Goal: Task Accomplishment & Management: Use online tool/utility

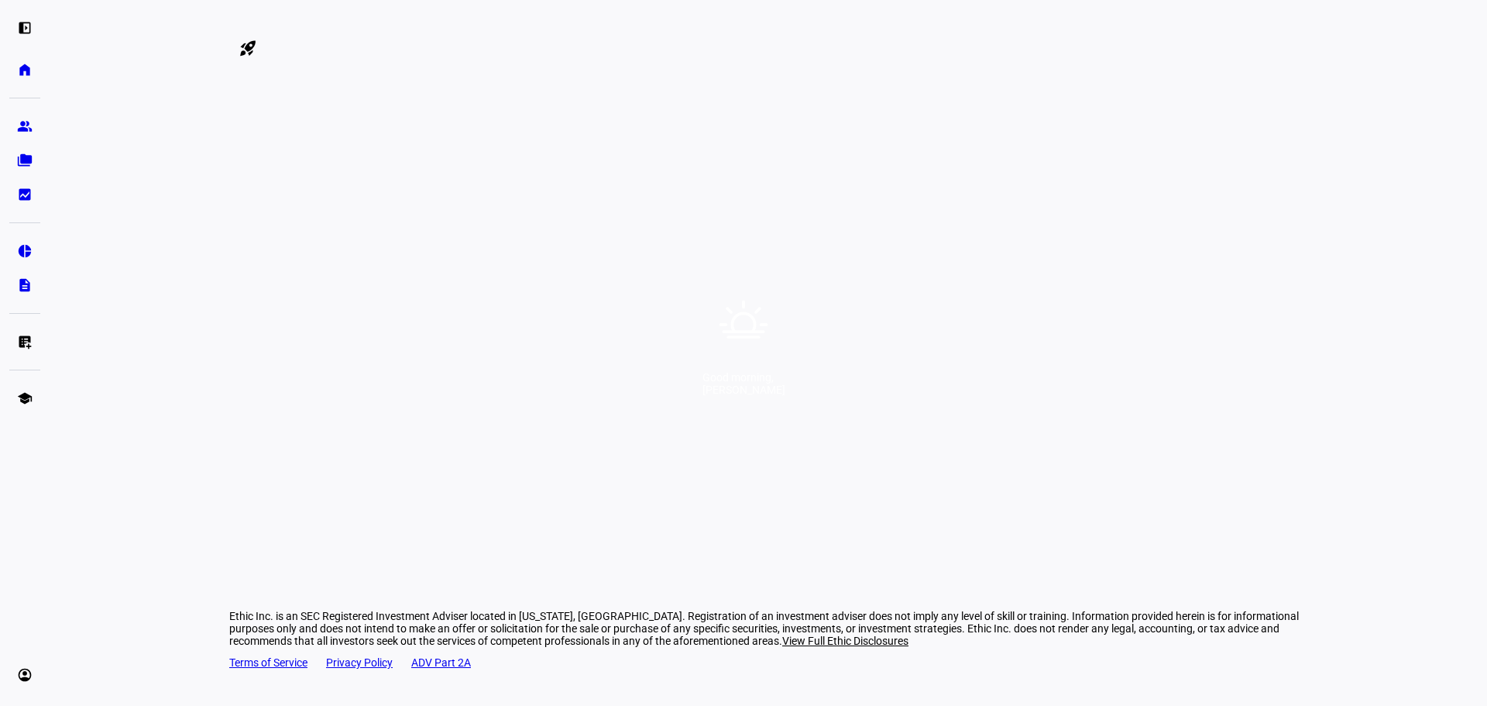
click at [142, 459] on div "Good morning, [PERSON_NAME]" at bounding box center [743, 353] width 1487 height 706
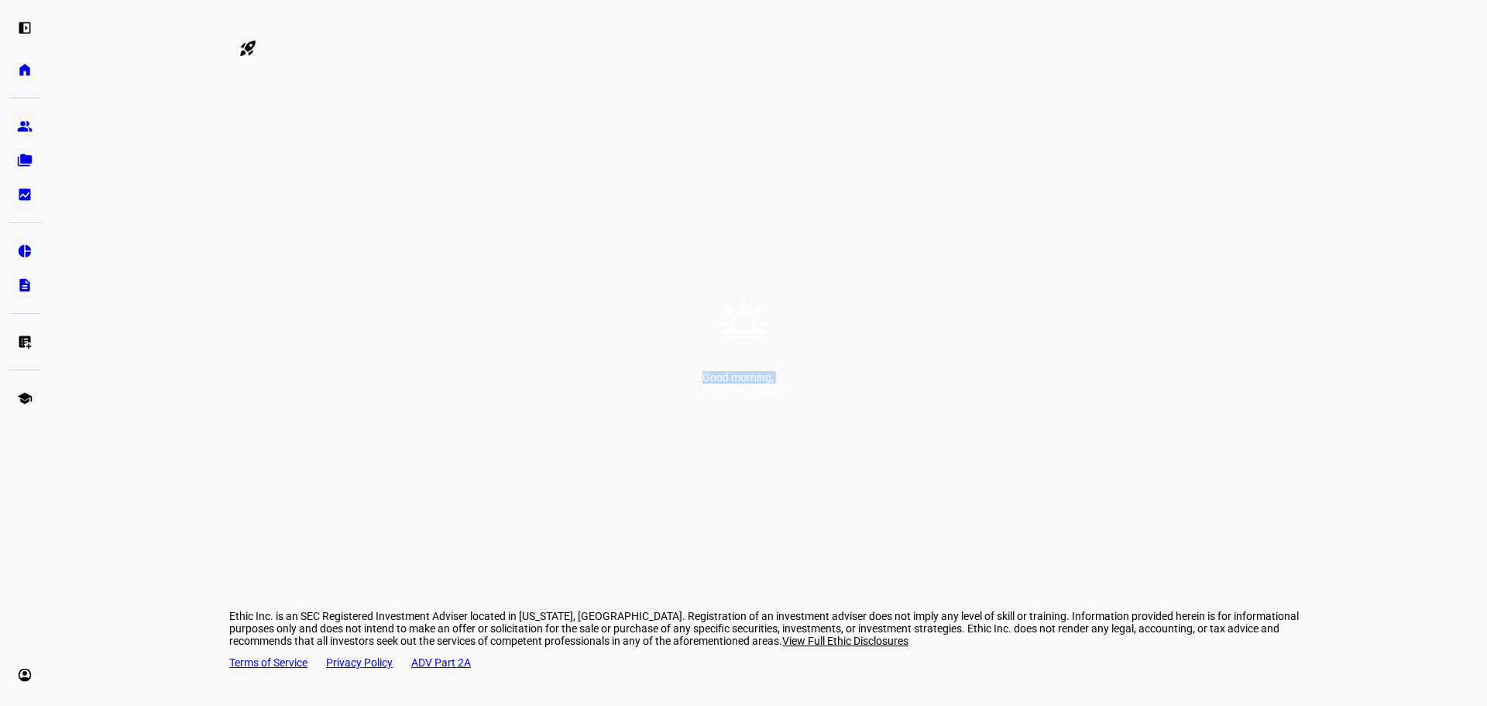
click at [142, 459] on div "Good morning, [PERSON_NAME]" at bounding box center [743, 353] width 1487 height 706
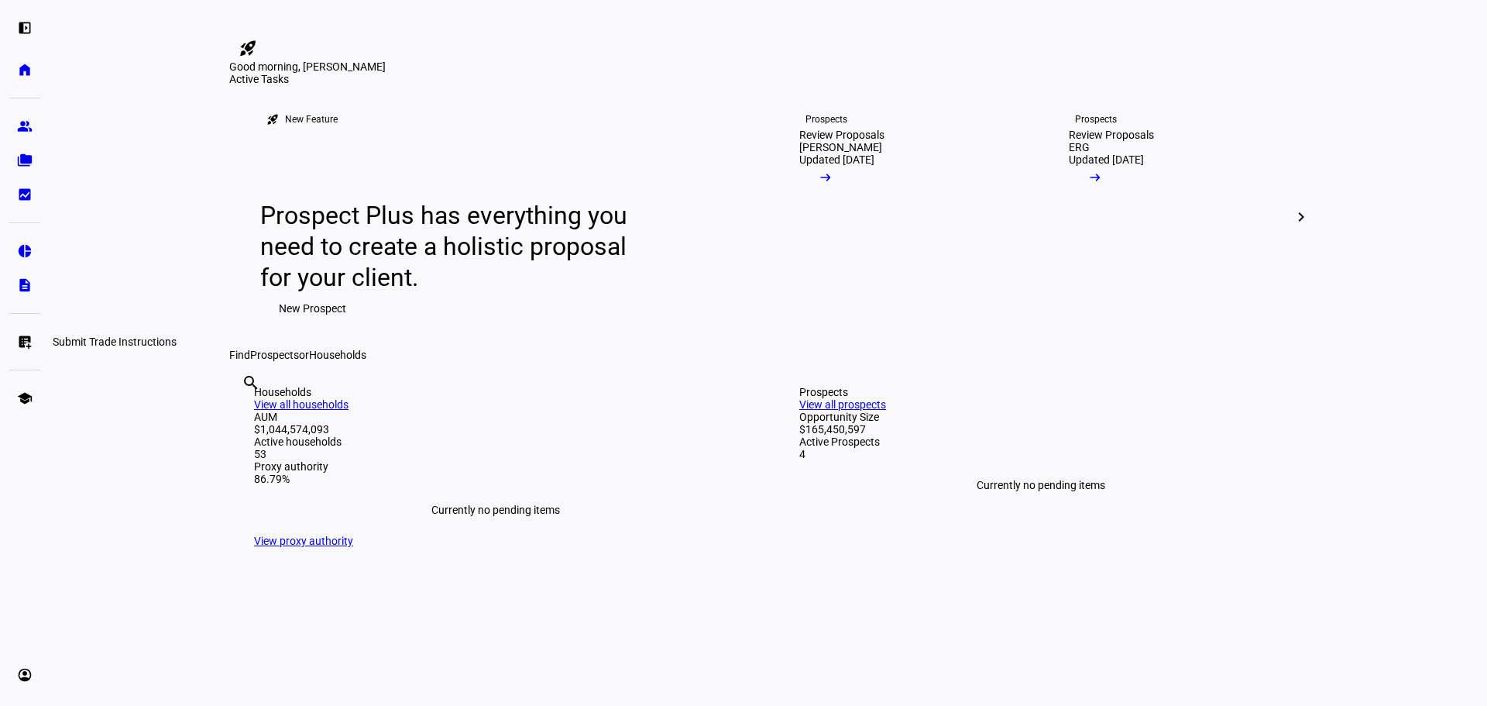
click at [30, 347] on eth-mat-symbol "list_alt_add" at bounding box center [24, 341] width 15 height 15
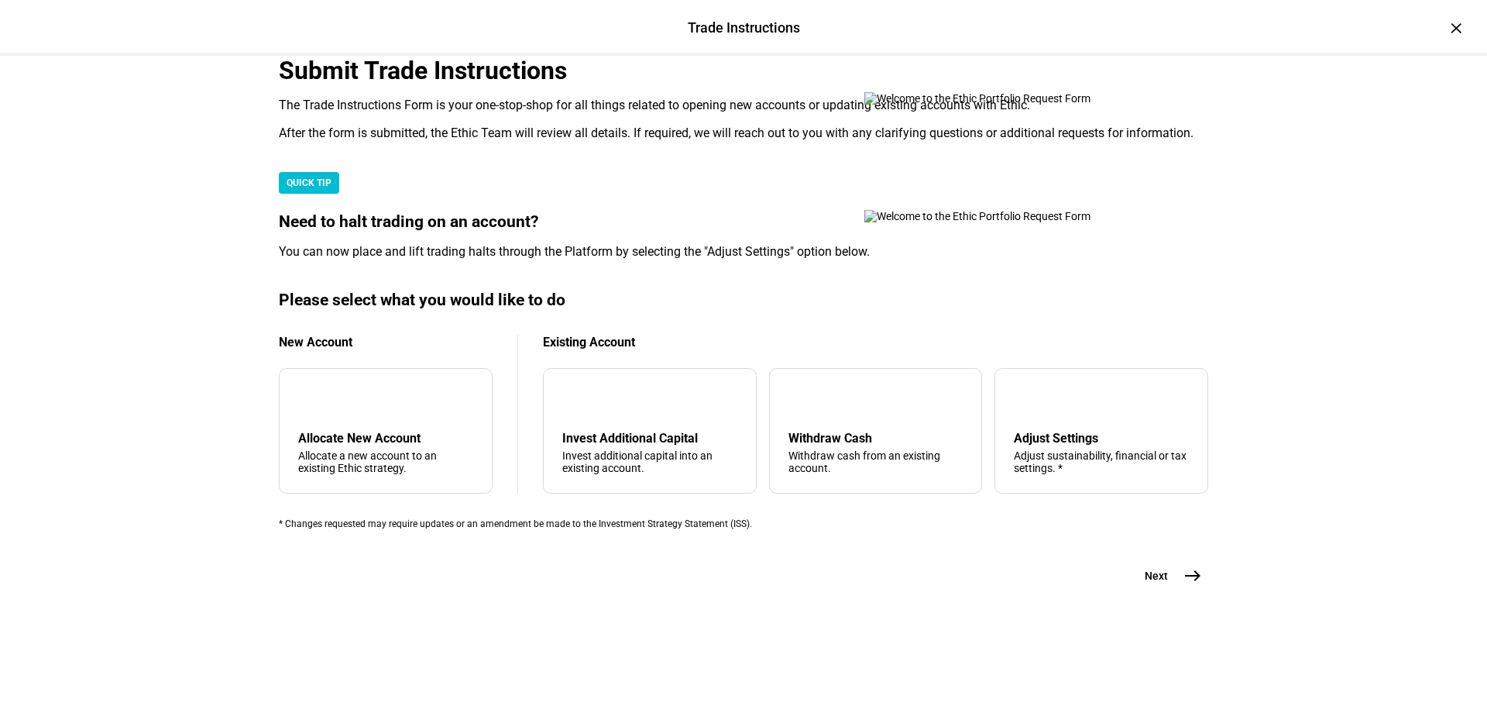
scroll to position [375, 0]
click at [1183, 585] on mat-icon "east" at bounding box center [1192, 575] width 19 height 19
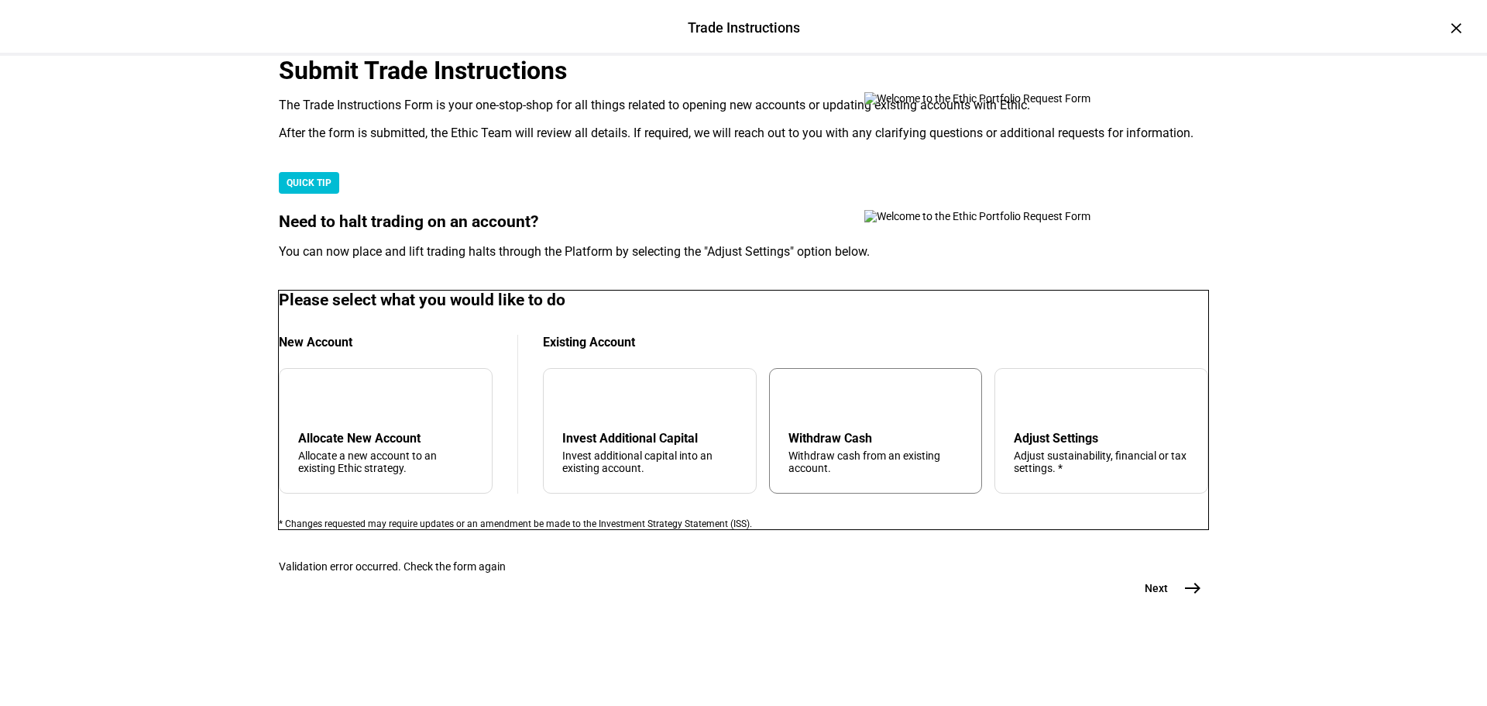
click at [823, 415] on div "arrow_upward Withdraw Cash Withdraw cash from an existing account." at bounding box center [876, 430] width 214 height 125
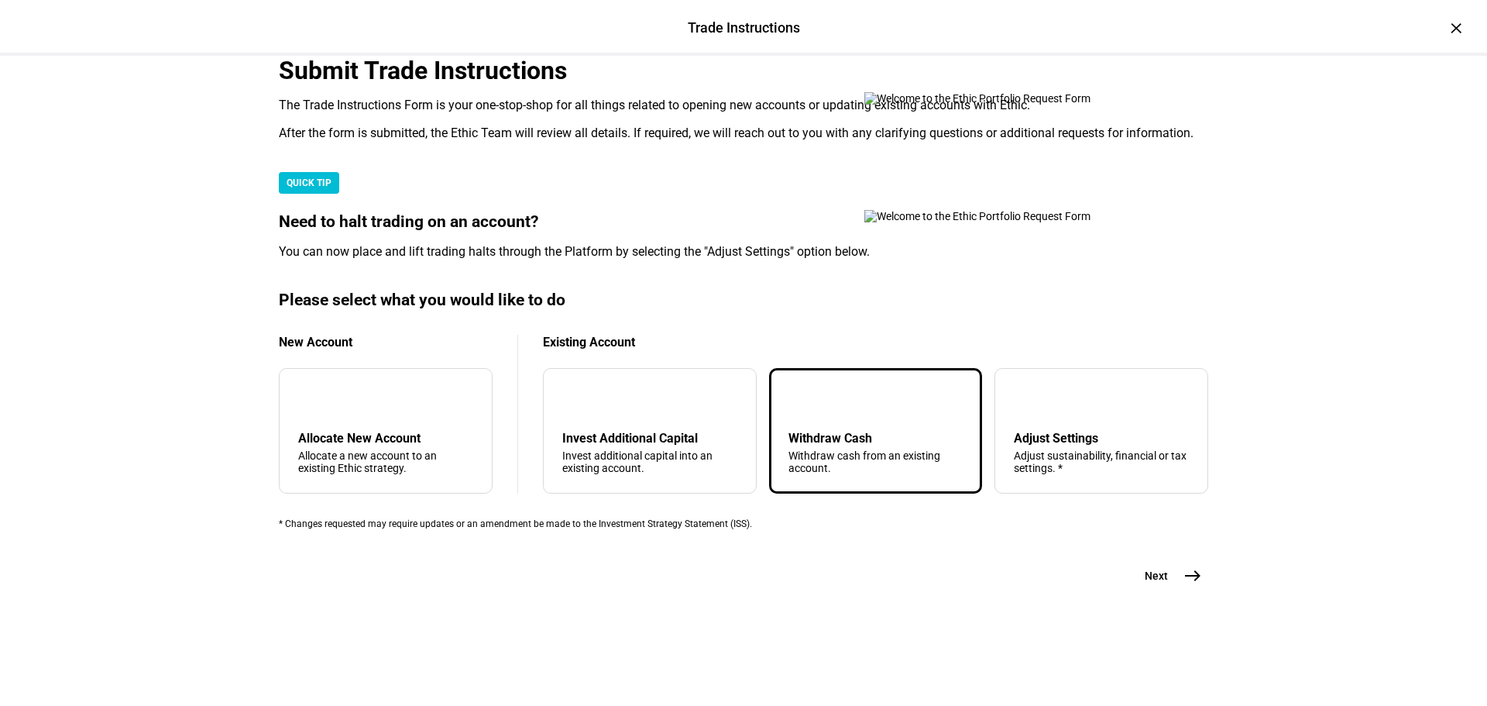
click at [1183, 585] on mat-icon "east" at bounding box center [1192, 575] width 19 height 19
